Goal: Complete application form

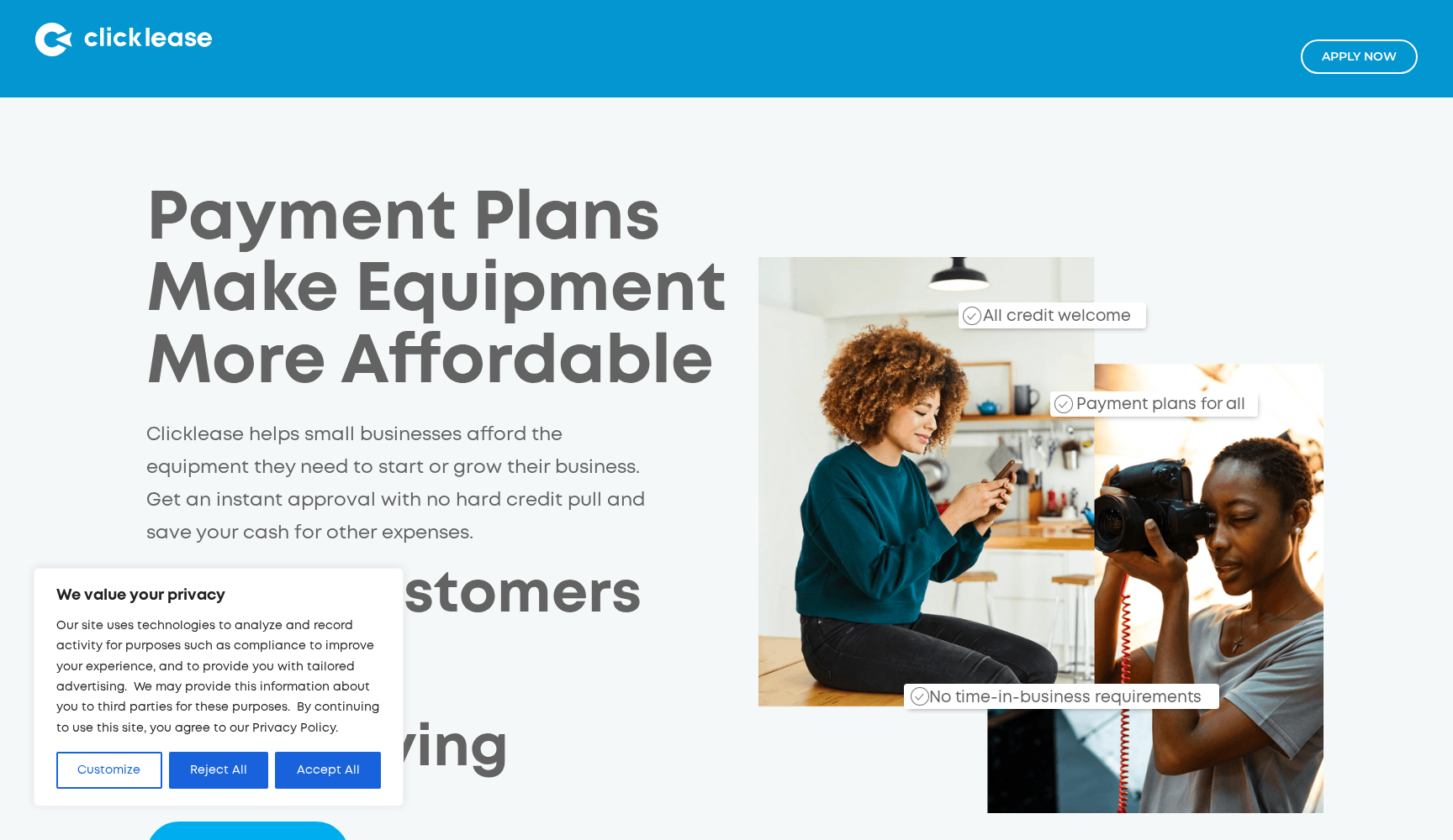
click at [739, 193] on h1 "Payment Plans Make Equipment More Affordable" at bounding box center [451, 292] width 610 height 216
click at [328, 757] on button "Accept All" at bounding box center [327, 770] width 106 height 37
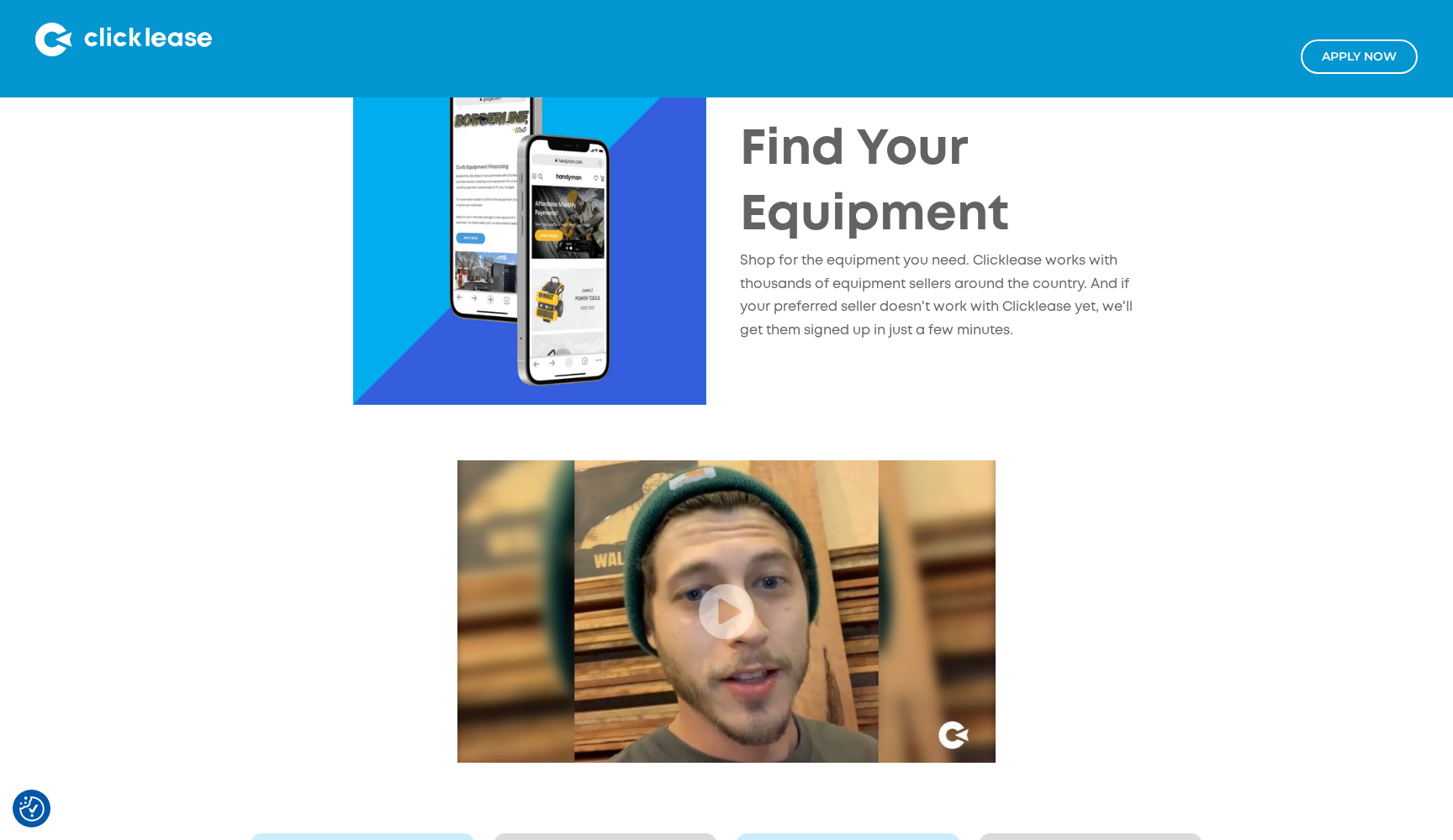
scroll to position [2048, 0]
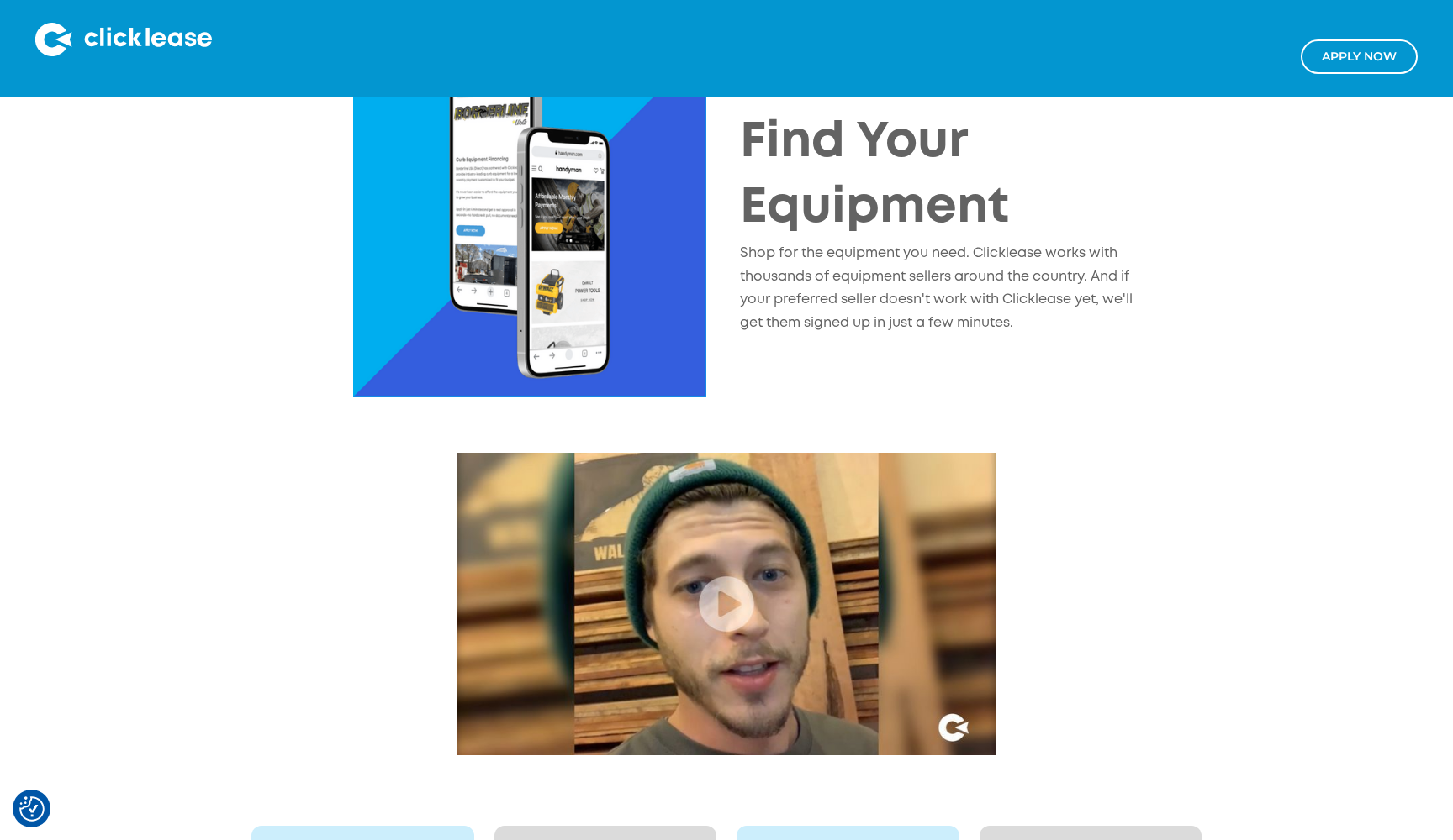
click at [715, 609] on img "open lightbox" at bounding box center [726, 604] width 538 height 302
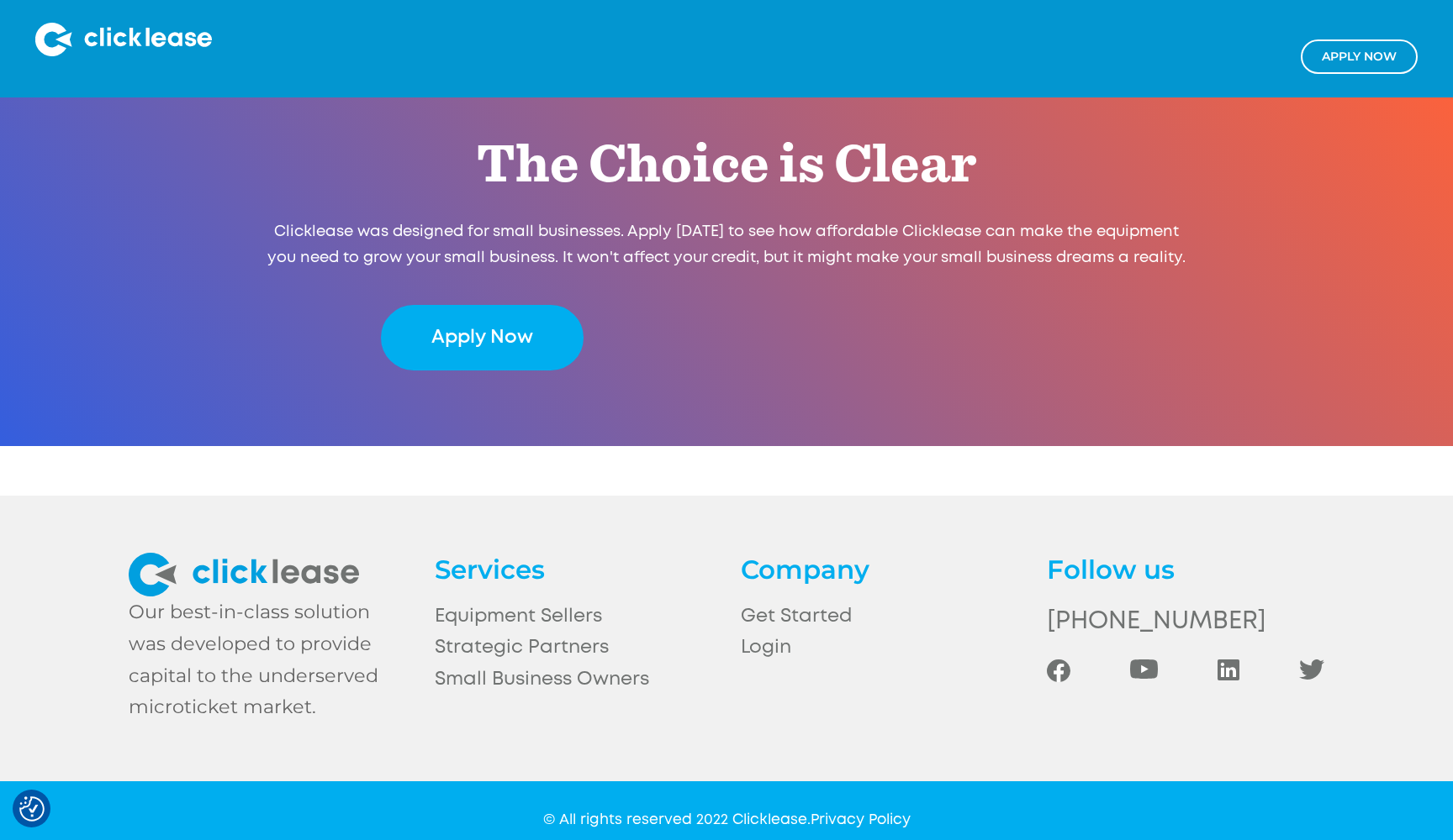
scroll to position [3459, 0]
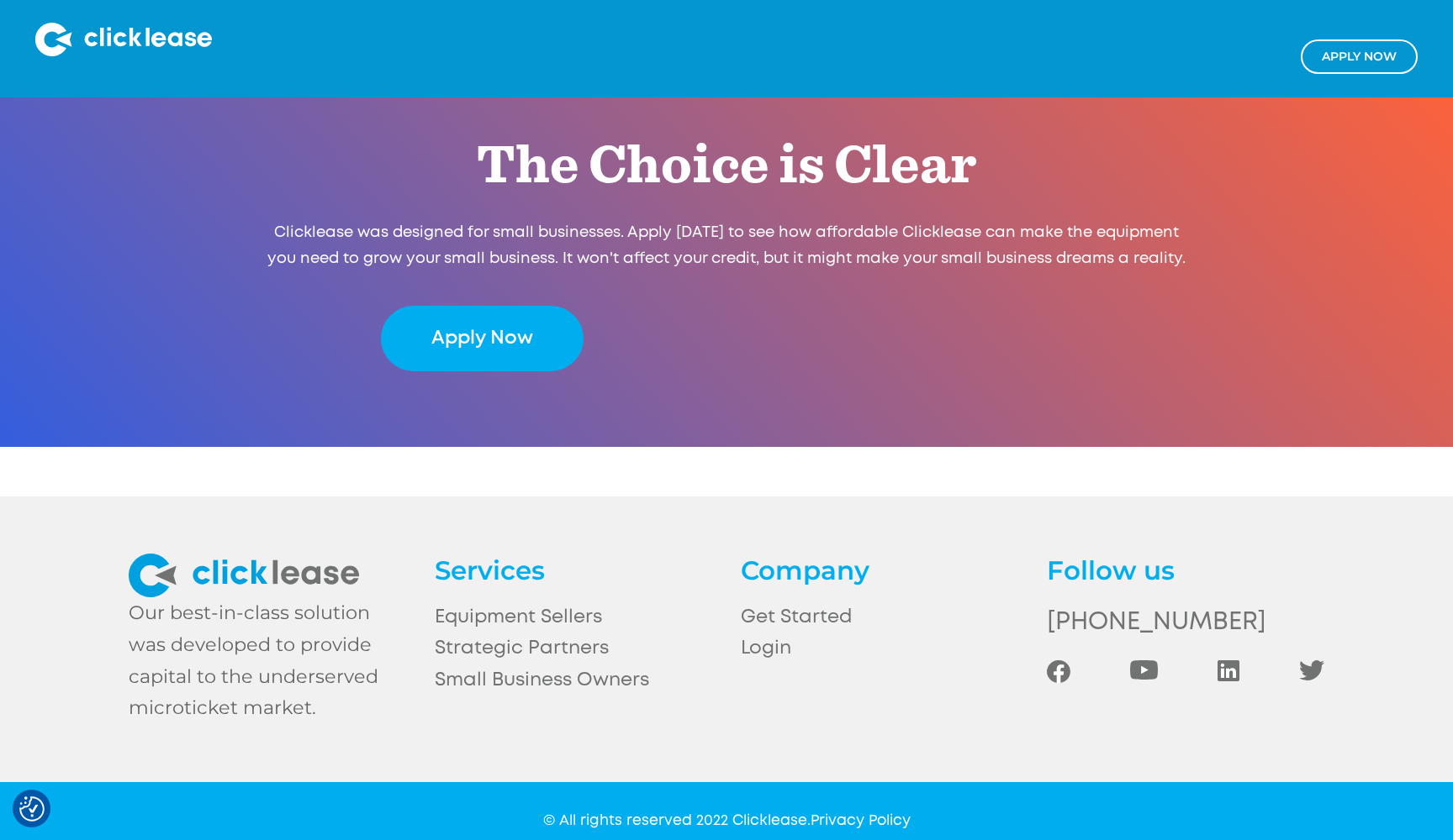
click at [1057, 660] on img at bounding box center [1058, 671] width 23 height 23
click at [1315, 660] on img at bounding box center [1312, 670] width 26 height 20
click at [1244, 645] on div at bounding box center [1185, 663] width 278 height 40
click at [1238, 660] on img at bounding box center [1228, 670] width 22 height 21
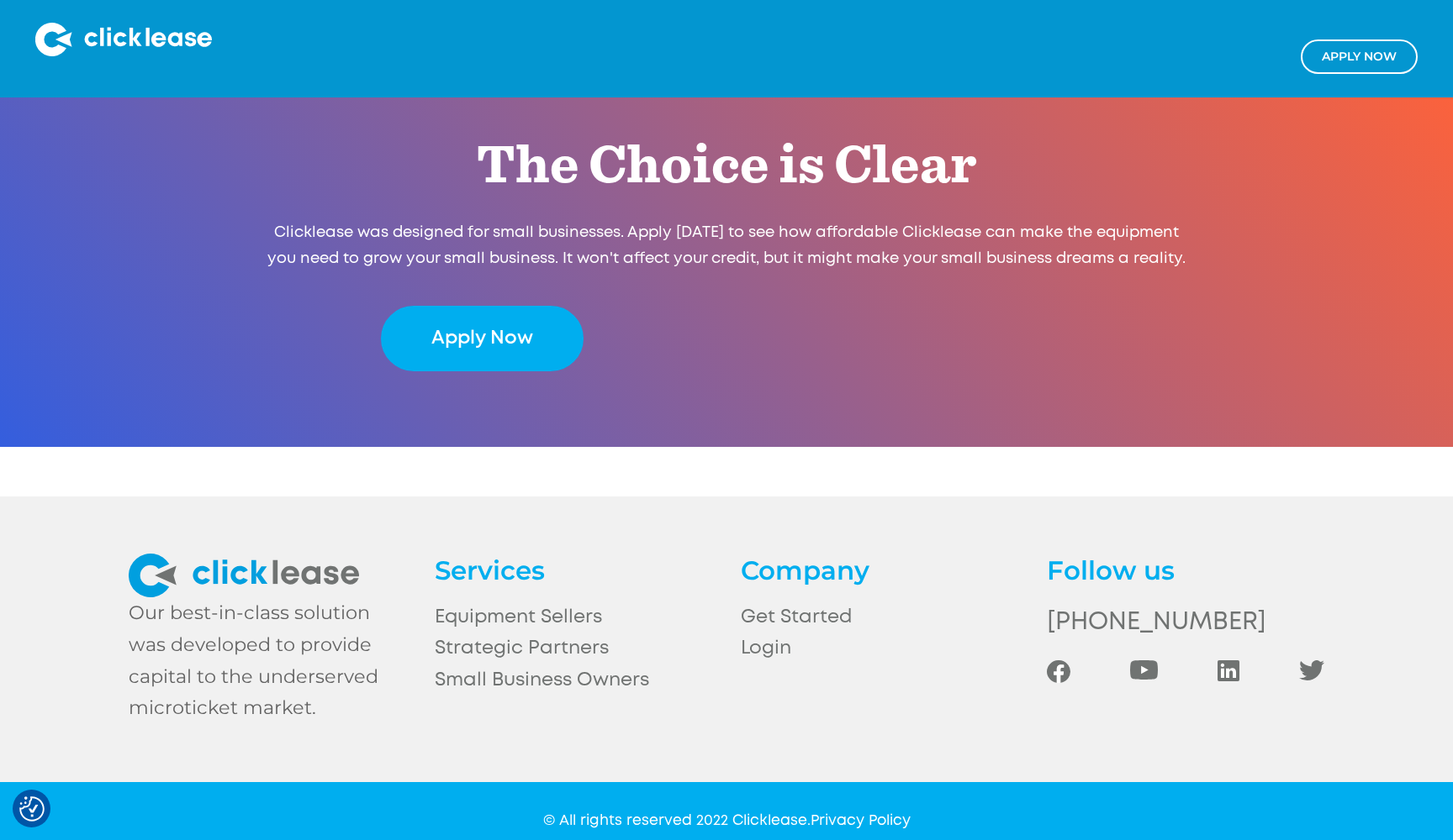
click at [1154, 660] on img at bounding box center [1144, 670] width 28 height 20
click at [1177, 603] on link "[PHONE_NUMBER]" at bounding box center [1185, 624] width 278 height 42
click at [461, 319] on link "Apply Now" at bounding box center [481, 338] width 203 height 64
